Goal: Task Accomplishment & Management: Use online tool/utility

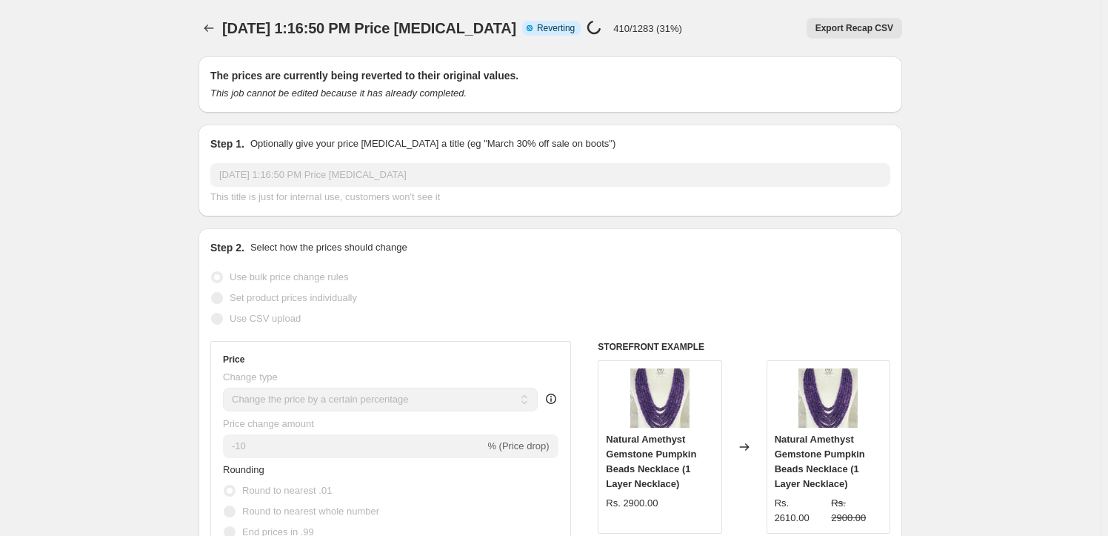
select select "percentage"
select select "collection"
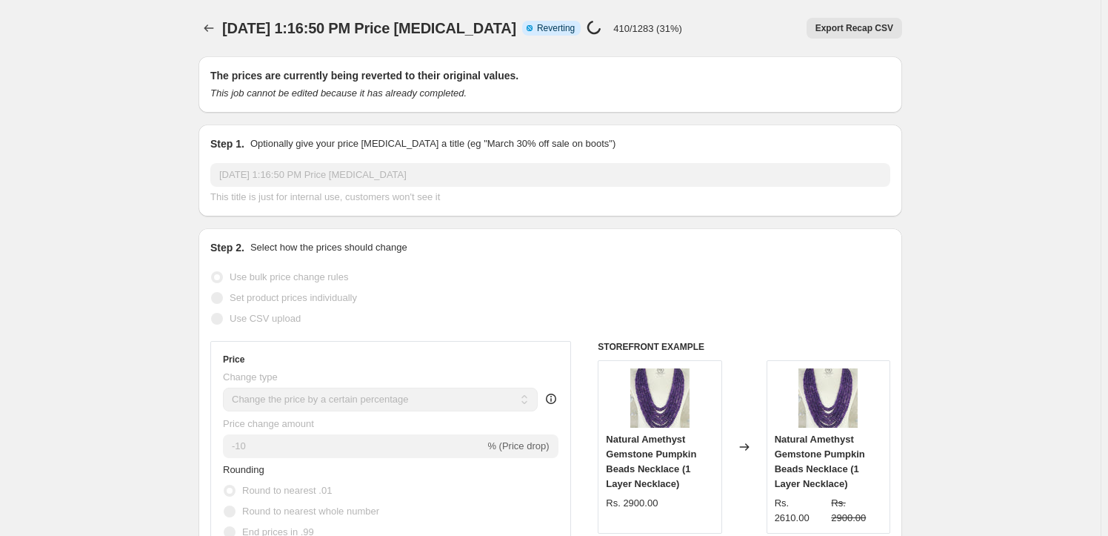
select select "collection"
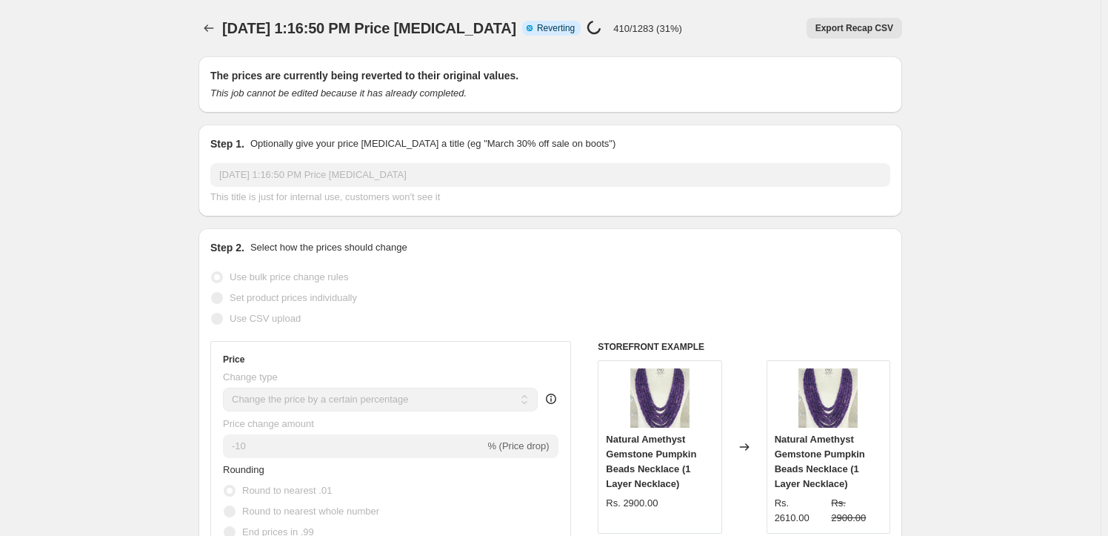
select select "collection"
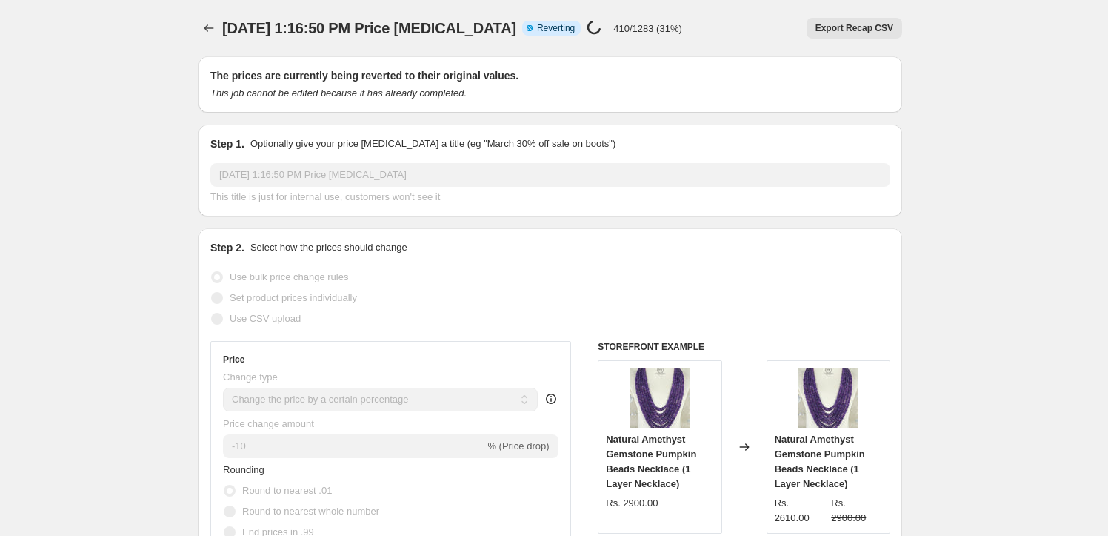
select select "collection"
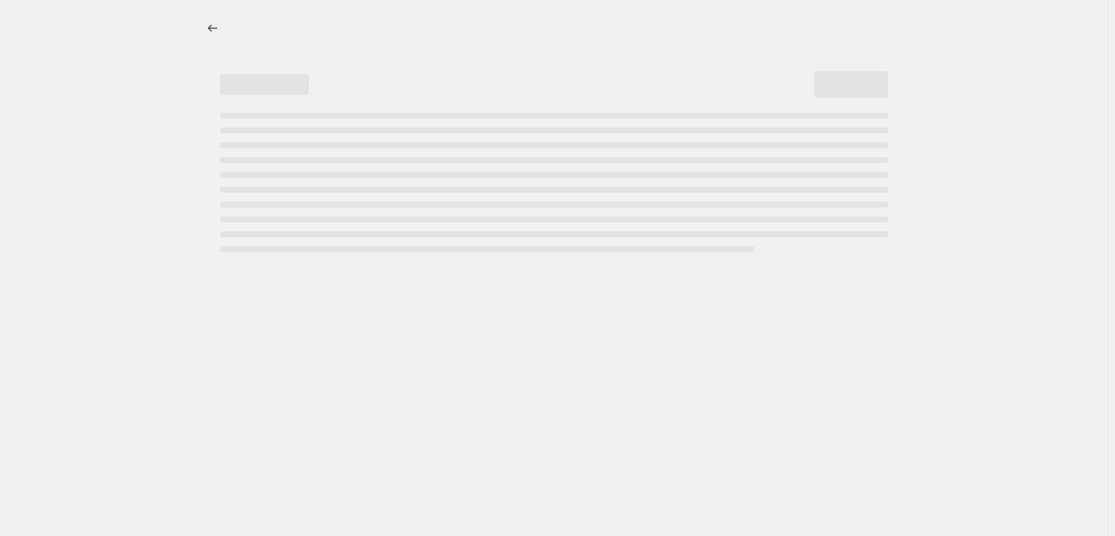
select select "percentage"
select select "collection"
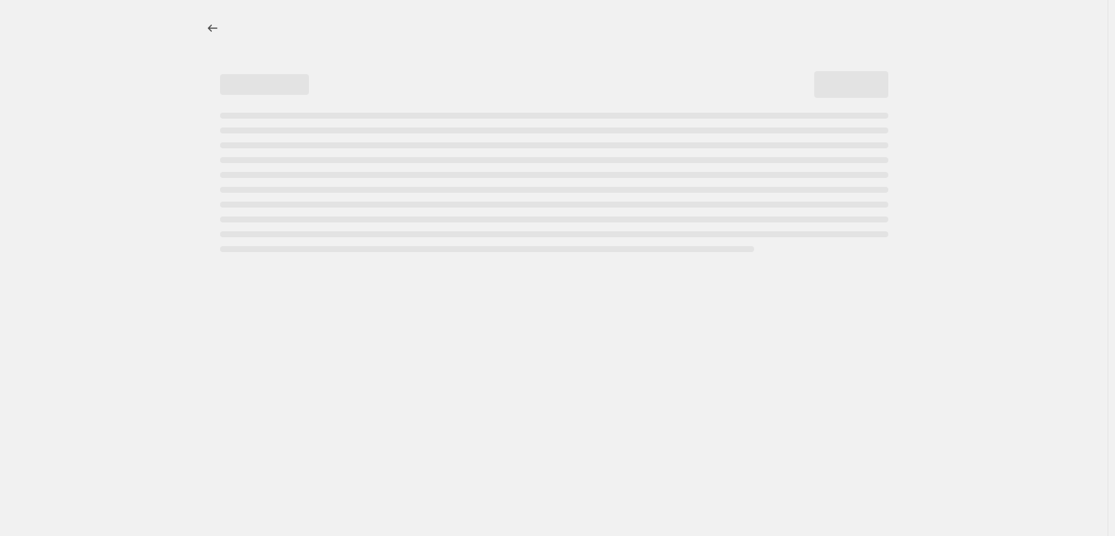
select select "collection"
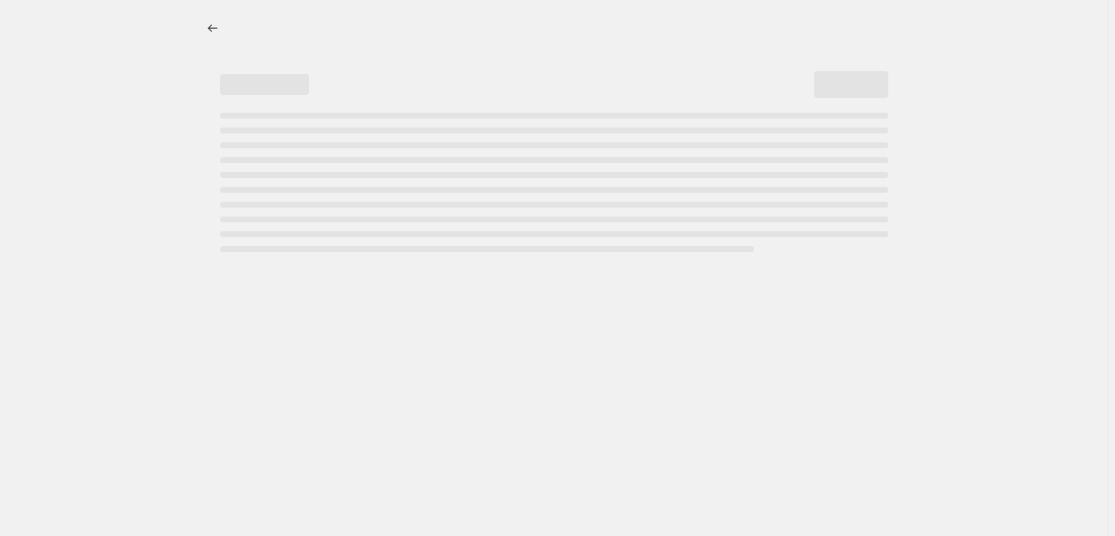
select select "collection"
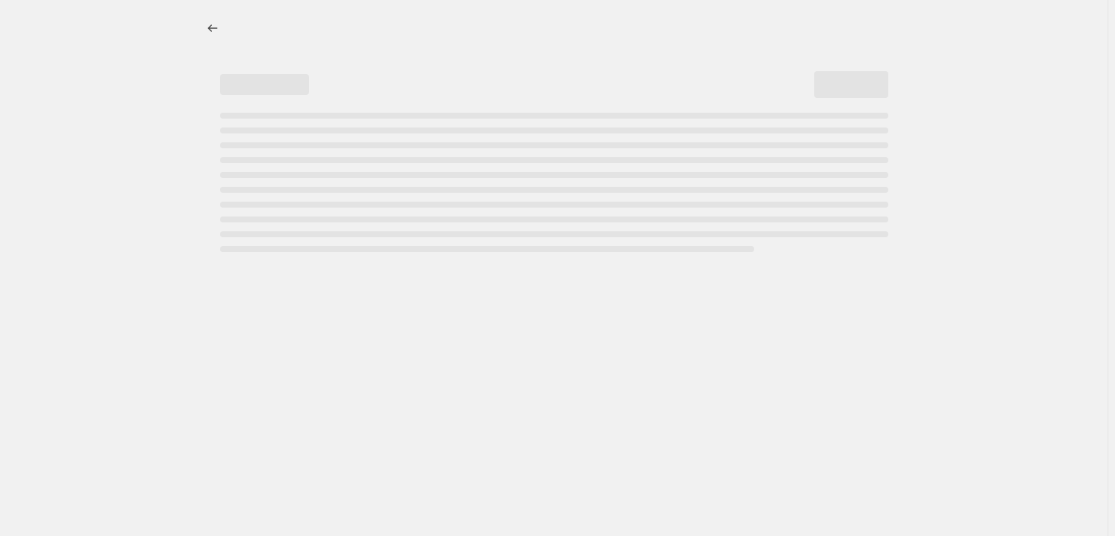
select select "collection"
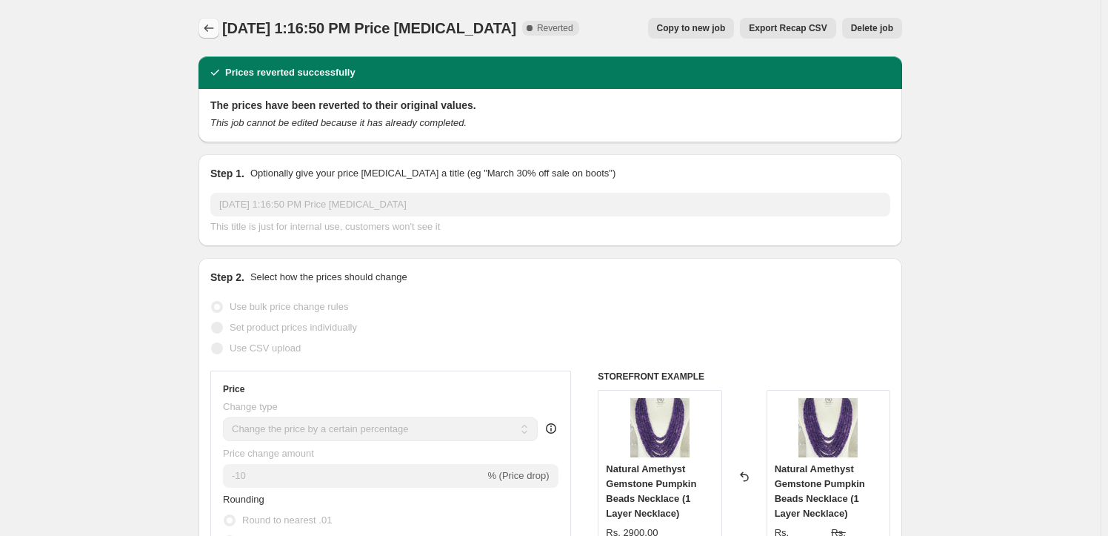
click at [206, 34] on icon "Price change jobs" at bounding box center [209, 28] width 15 height 15
